Goal: Task Accomplishment & Management: Use online tool/utility

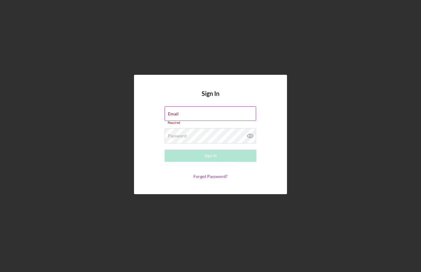
click at [228, 125] on div "Email Required" at bounding box center [210, 115] width 92 height 18
type input "[EMAIL_ADDRESS][DOMAIN_NAME]"
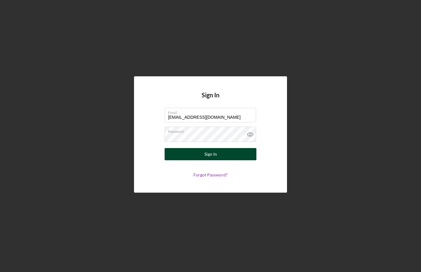
click at [233, 160] on button "Sign In" at bounding box center [210, 154] width 92 height 12
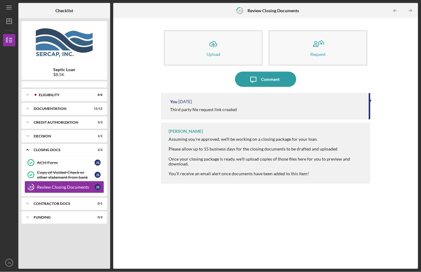
scroll to position [21, 0]
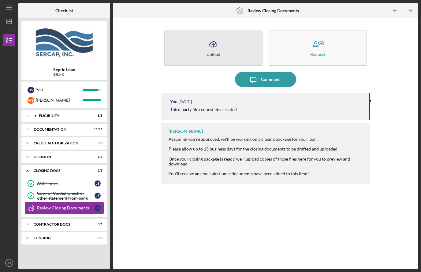
click at [207, 37] on icon "Icon/Upload" at bounding box center [212, 44] width 15 height 15
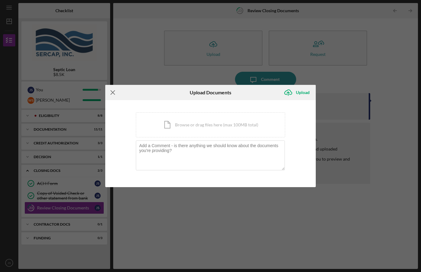
click at [113, 94] on icon "Icon/Menu Close" at bounding box center [112, 92] width 15 height 15
